Goal: Transaction & Acquisition: Download file/media

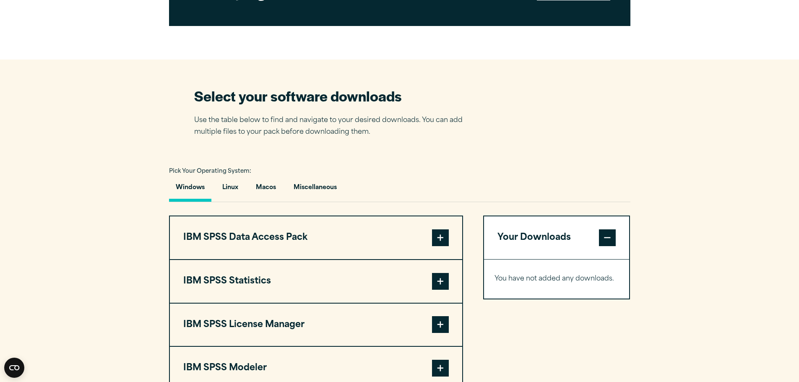
scroll to position [504, 0]
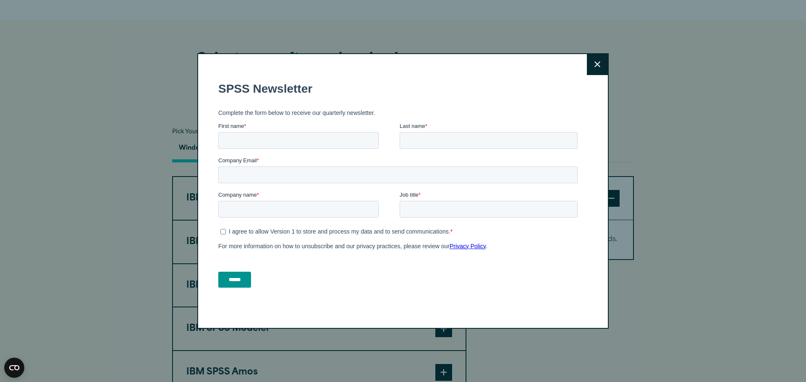
click at [594, 64] on icon at bounding box center [597, 64] width 6 height 6
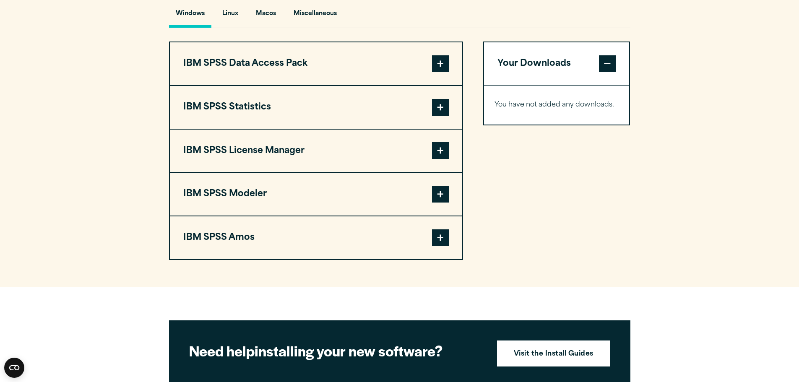
scroll to position [629, 0]
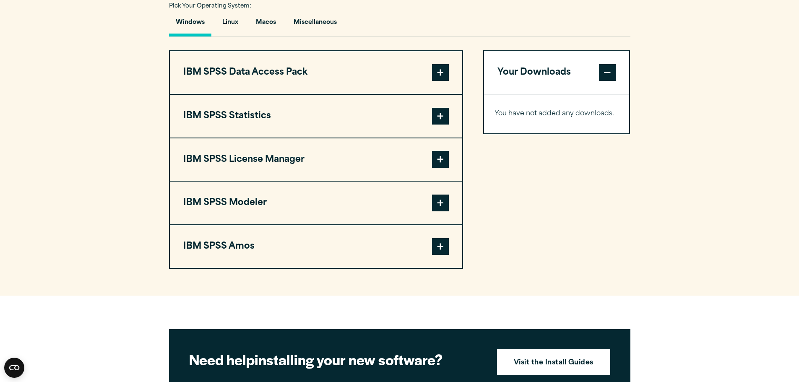
click at [439, 112] on span at bounding box center [440, 116] width 17 height 17
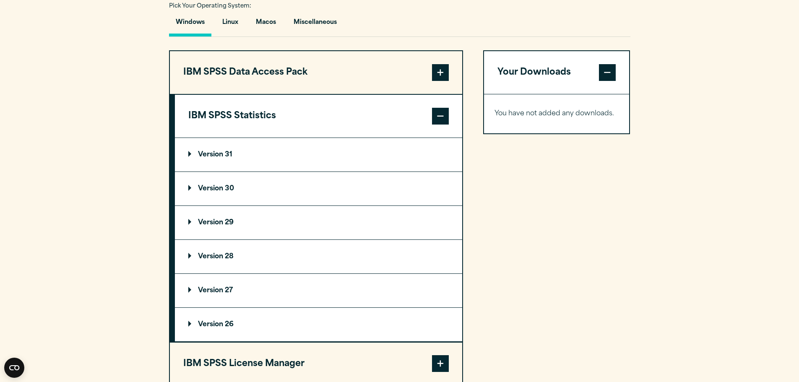
click at [224, 189] on p "Version 30" at bounding box center [211, 188] width 46 height 7
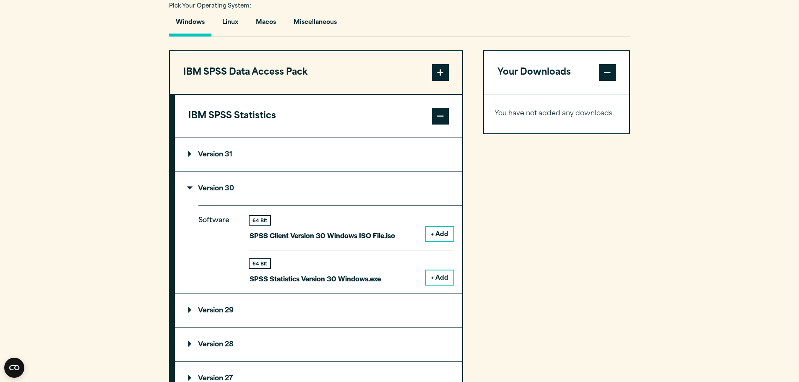
click at [436, 278] on button "+ Add" at bounding box center [440, 278] width 28 height 14
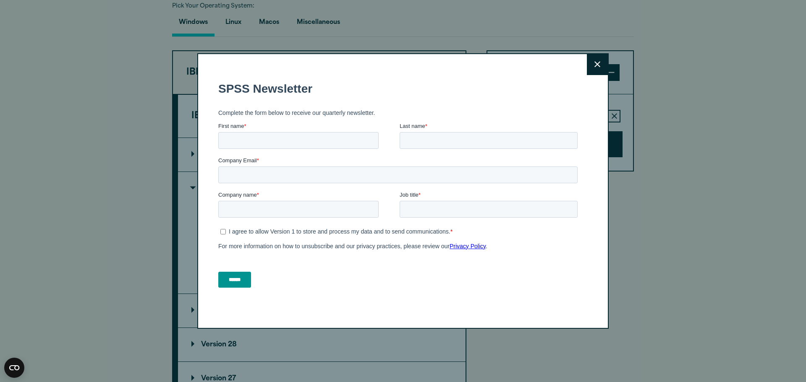
click at [597, 65] on icon at bounding box center [597, 64] width 6 height 6
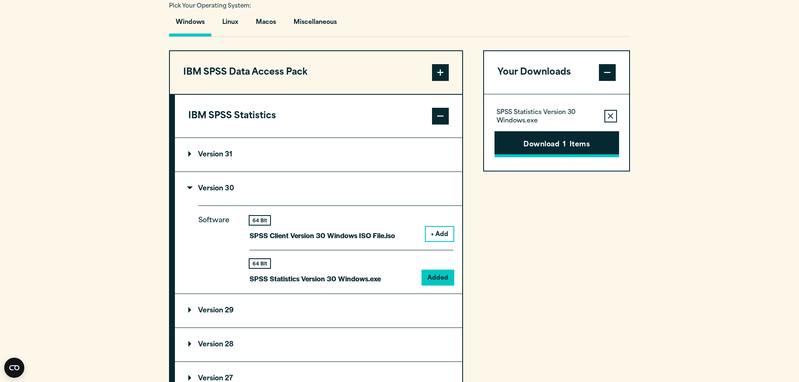
click at [538, 139] on button "Download 1 Items" at bounding box center [557, 144] width 125 height 26
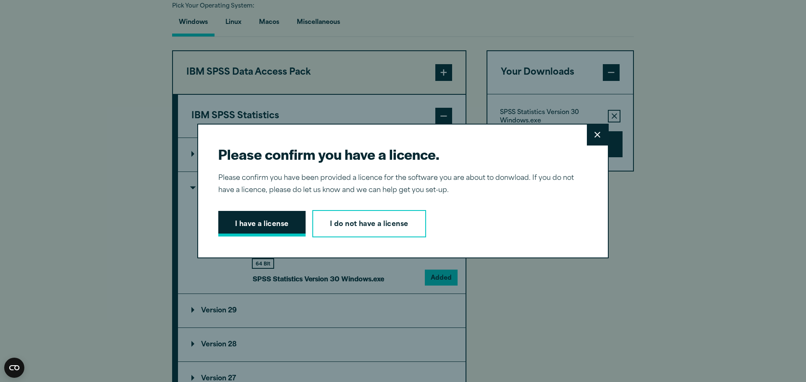
click at [259, 220] on button "I have a license" at bounding box center [261, 224] width 87 height 26
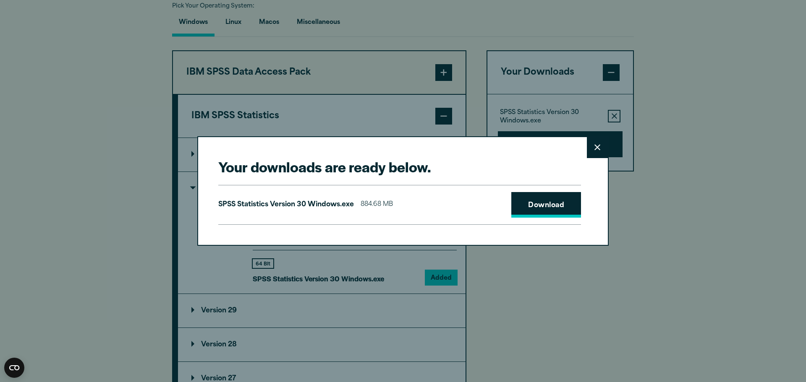
click at [521, 197] on link "Download" at bounding box center [546, 205] width 70 height 26
click at [607, 329] on div "Your downloads are ready below. Close SPSS Statistics Version 30 Windows.exe 88…" at bounding box center [403, 191] width 806 height 382
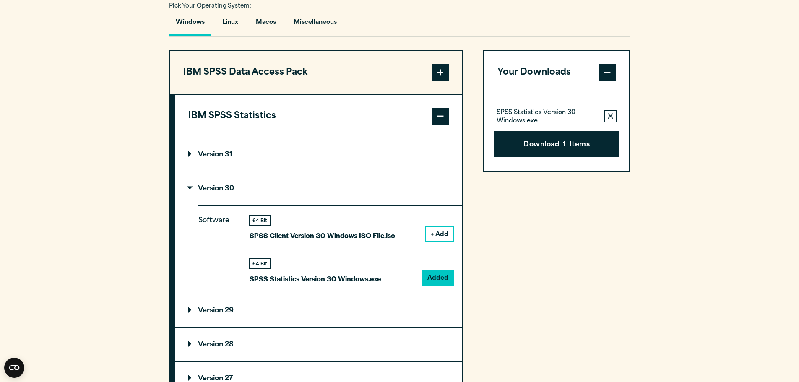
scroll to position [671, 0]
